Goal: Register for event/course

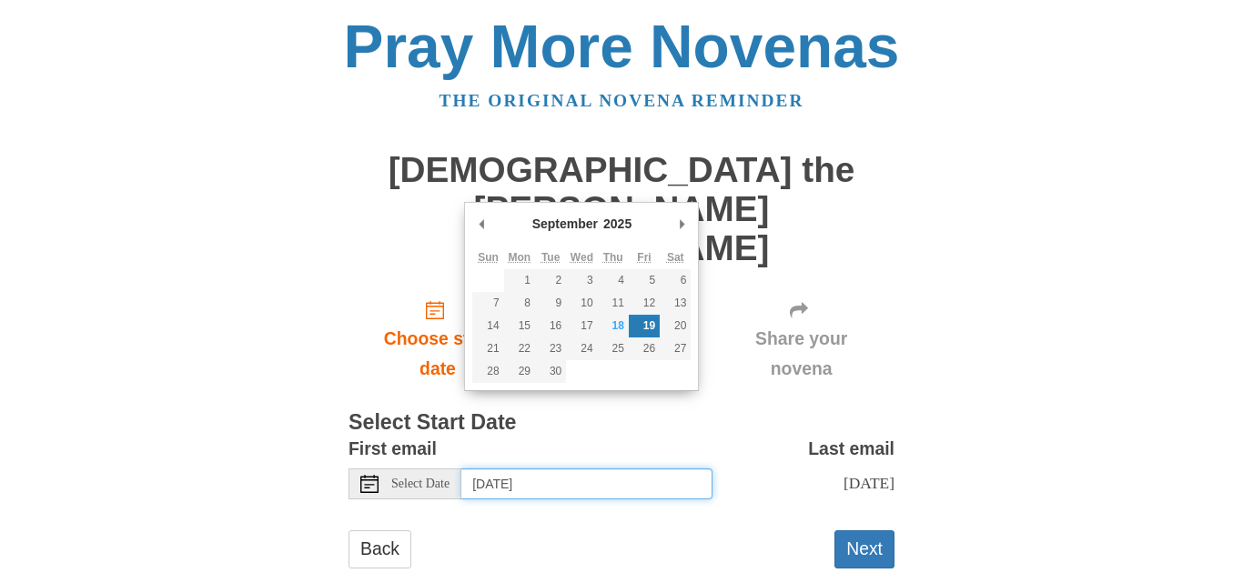
click at [623, 469] on input "Friday, September 19th" at bounding box center [586, 484] width 251 height 31
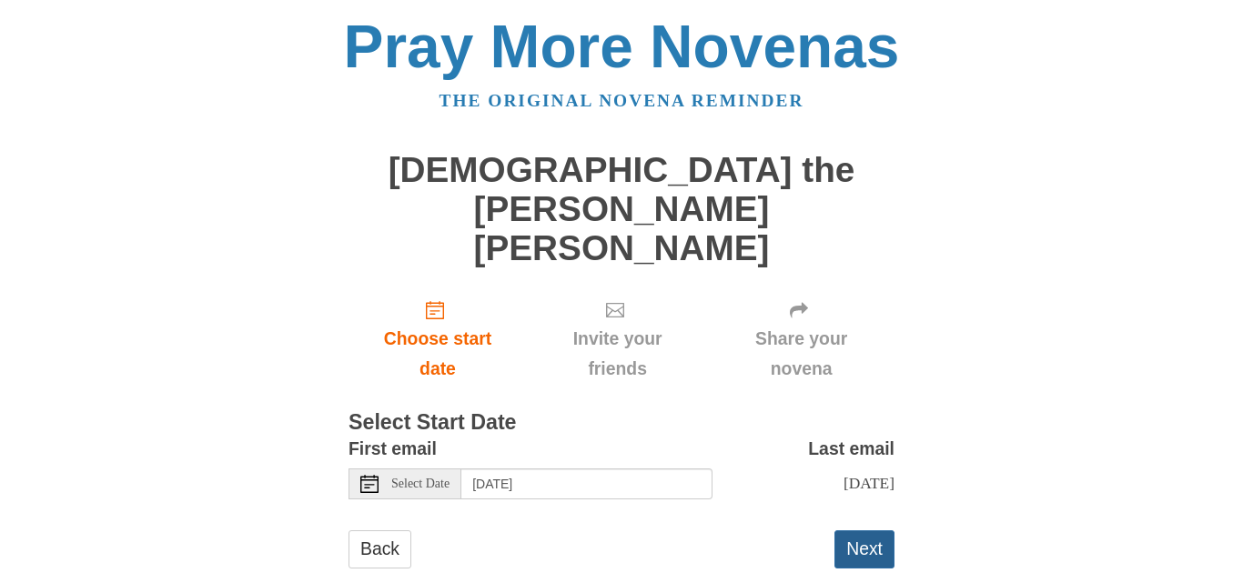
click at [875, 530] on button "Next" at bounding box center [864, 548] width 60 height 37
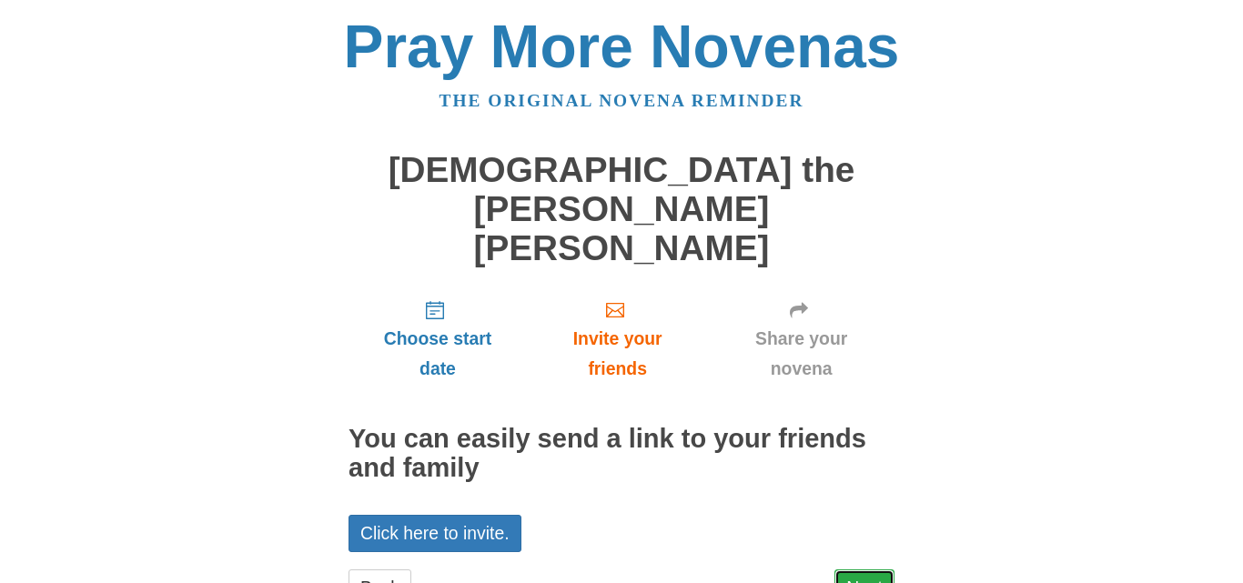
click at [862, 569] on link "Next" at bounding box center [864, 587] width 60 height 37
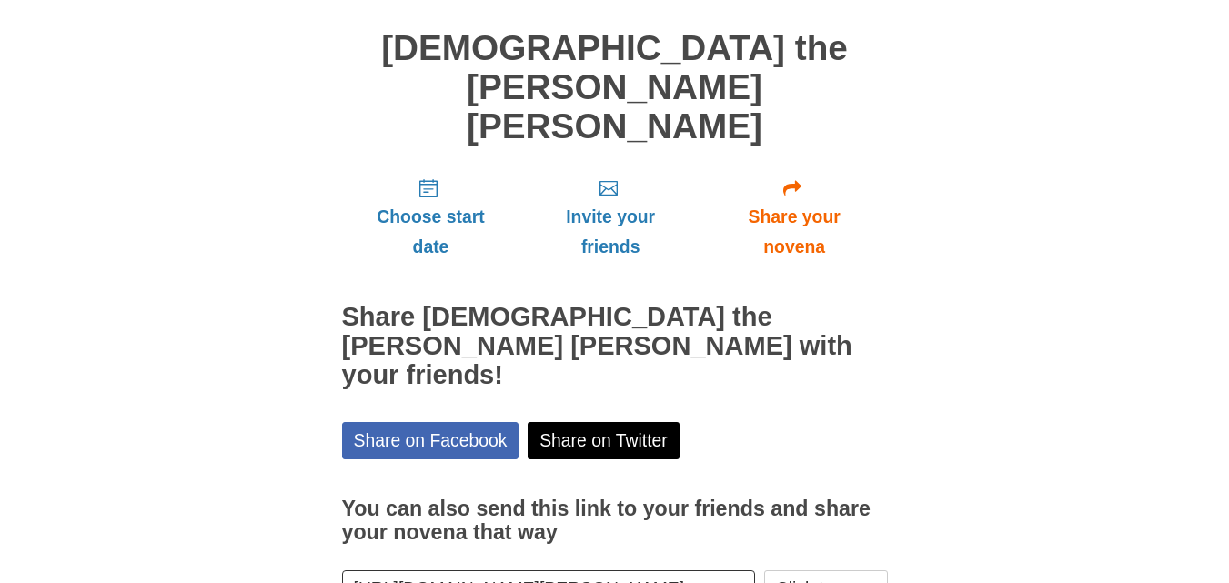
scroll to position [147, 0]
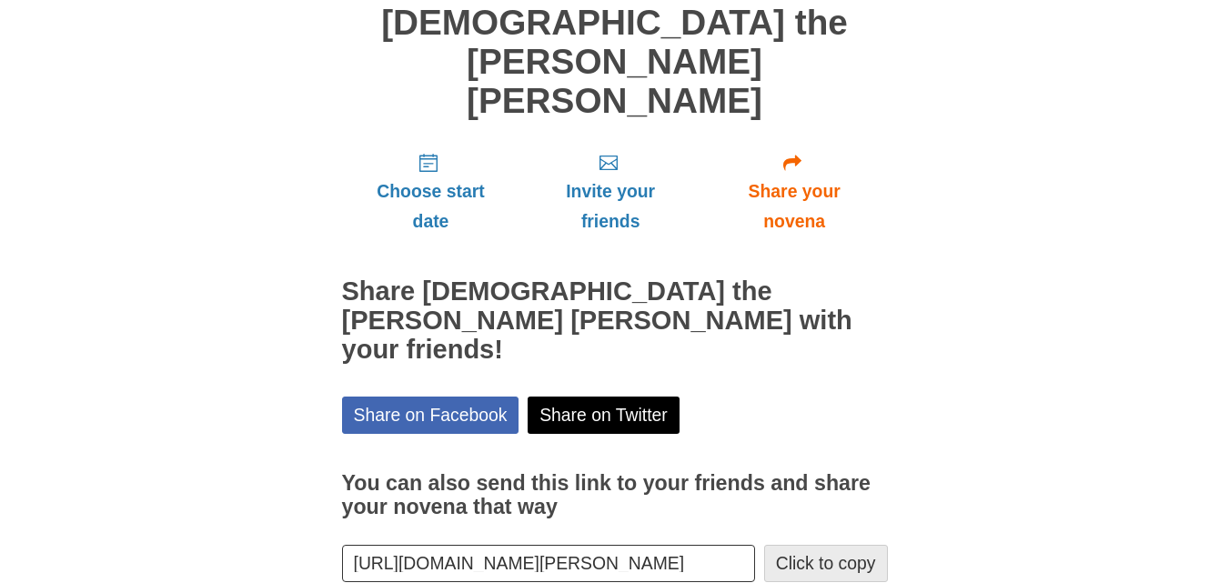
click at [804, 545] on button "Click to copy" at bounding box center [826, 563] width 124 height 37
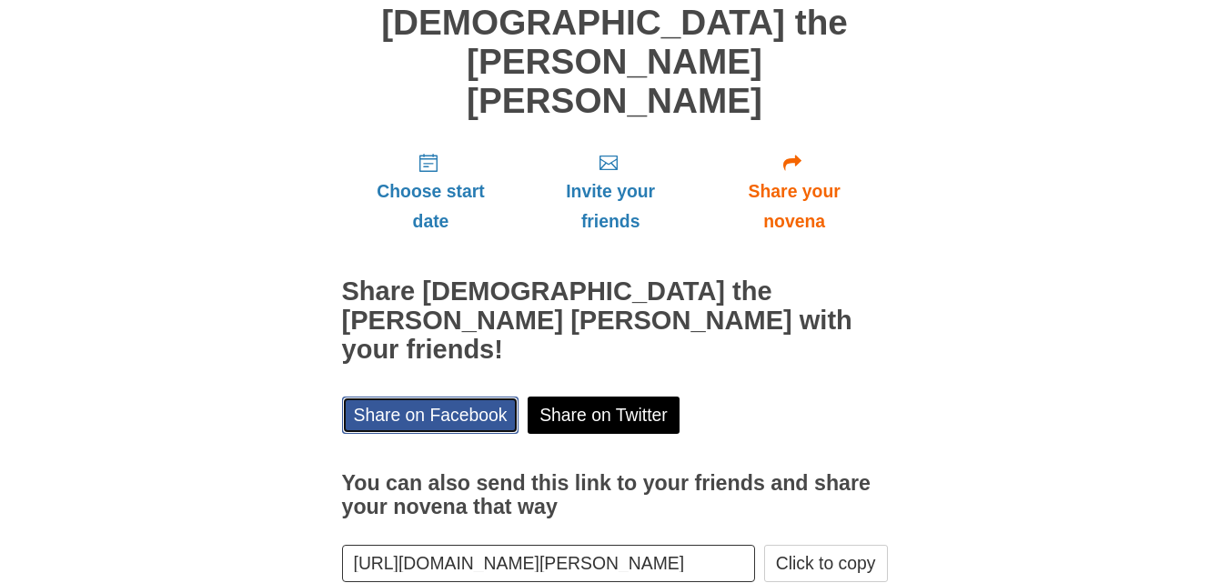
click at [433, 397] on link "Share on Facebook" at bounding box center [430, 415] width 177 height 37
